Goal: Information Seeking & Learning: Understand process/instructions

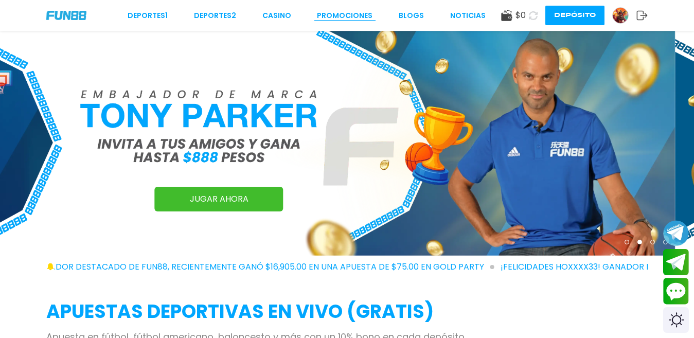
click at [353, 14] on link "Promociones" at bounding box center [345, 15] width 56 height 11
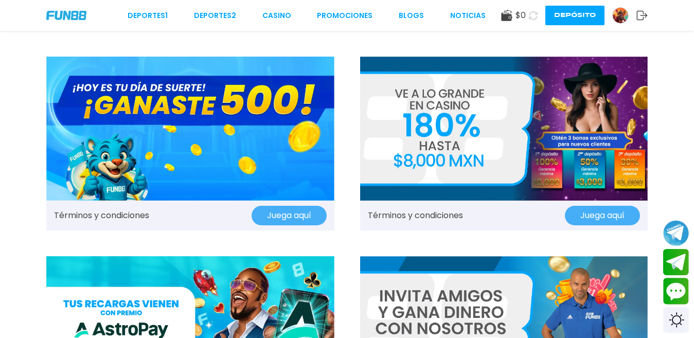
click at [277, 215] on button "Juega aquí" at bounding box center [289, 216] width 75 height 20
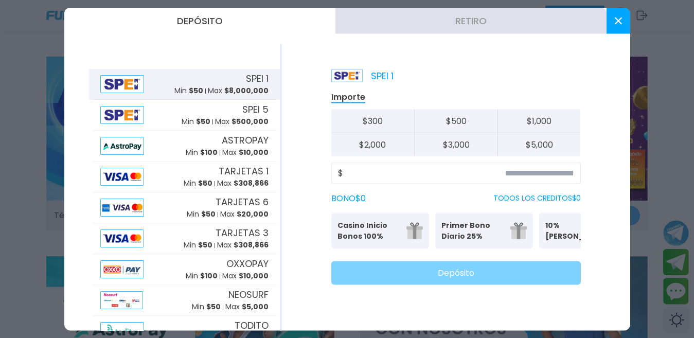
click at [617, 19] on icon at bounding box center [618, 20] width 7 height 7
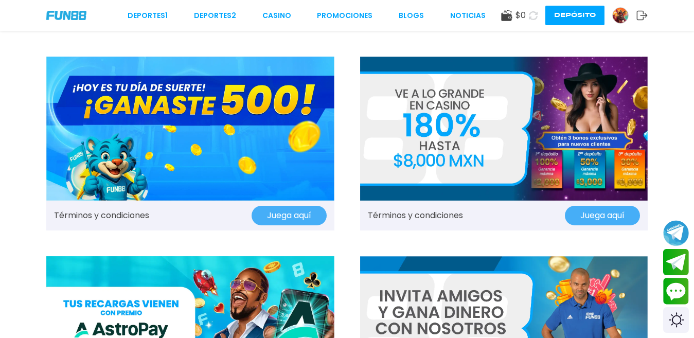
click at [128, 206] on div "Términos y condiciones Juega aquí" at bounding box center [190, 216] width 288 height 30
click at [125, 210] on link "Términos y condiciones" at bounding box center [101, 215] width 95 height 12
